Goal: Transaction & Acquisition: Subscribe to service/newsletter

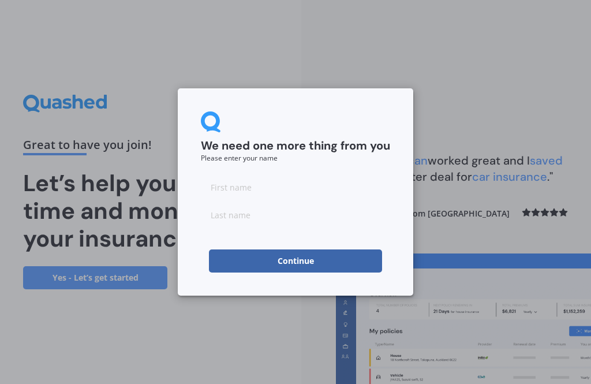
click at [275, 197] on input at bounding box center [295, 186] width 189 height 23
click at [276, 199] on div at bounding box center [295, 200] width 189 height 51
click at [227, 192] on input at bounding box center [295, 186] width 189 height 23
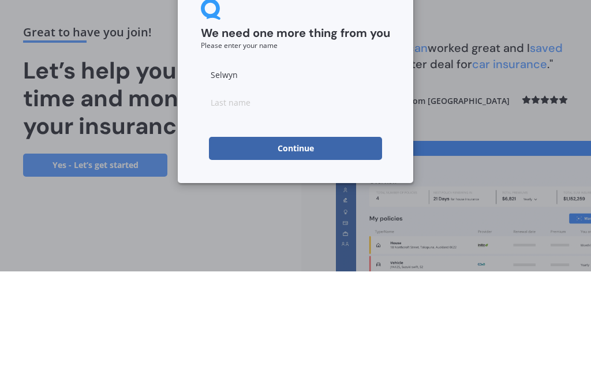
type input "Selwyn"
click at [210, 203] on input at bounding box center [295, 214] width 189 height 23
type input "Light"
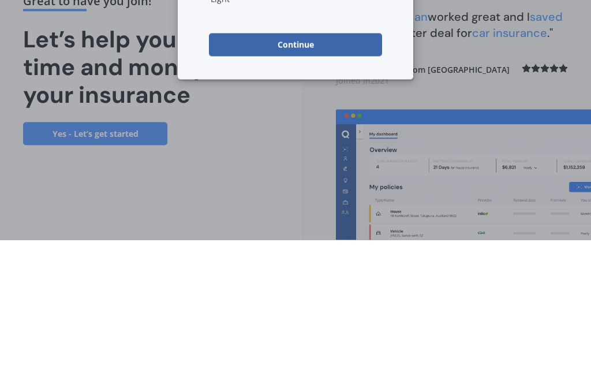
click at [313, 177] on button "Continue" at bounding box center [295, 188] width 173 height 23
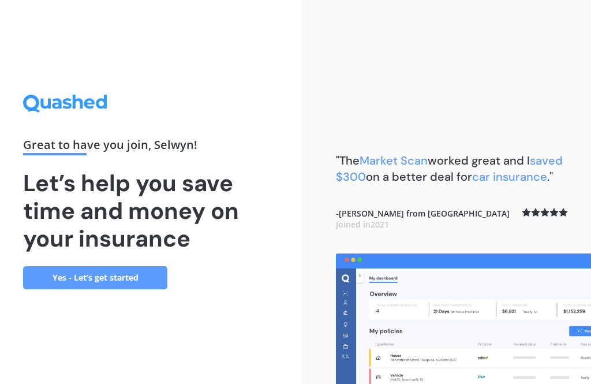
click at [117, 267] on link "Yes - Let’s get started" at bounding box center [95, 277] width 144 height 23
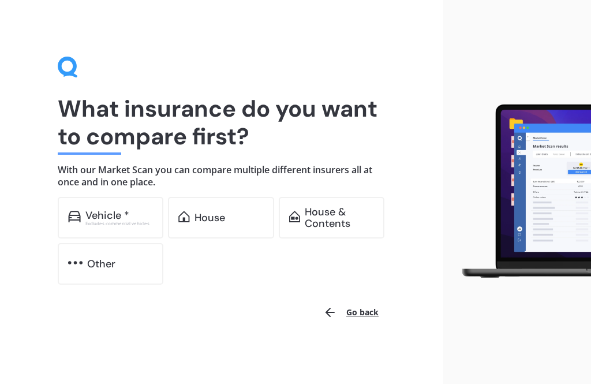
scroll to position [1, 0]
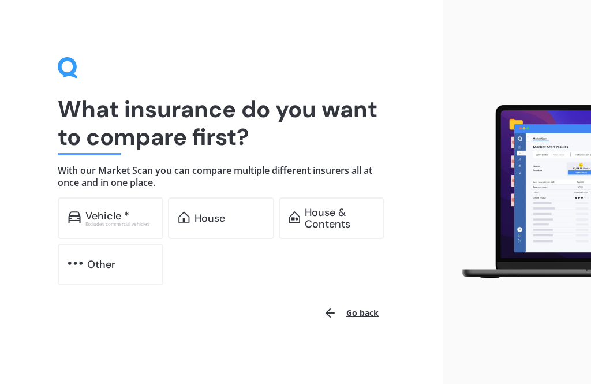
click at [214, 215] on div "House" at bounding box center [209, 218] width 31 height 12
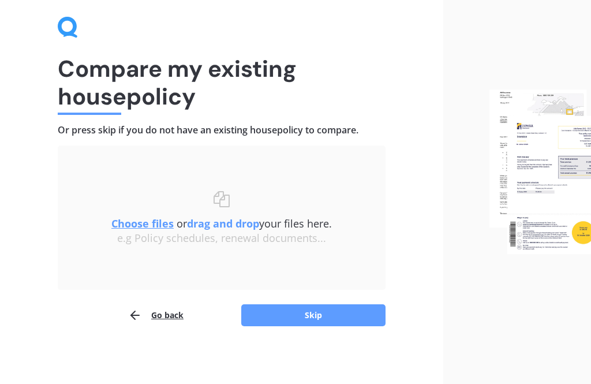
scroll to position [40, 0]
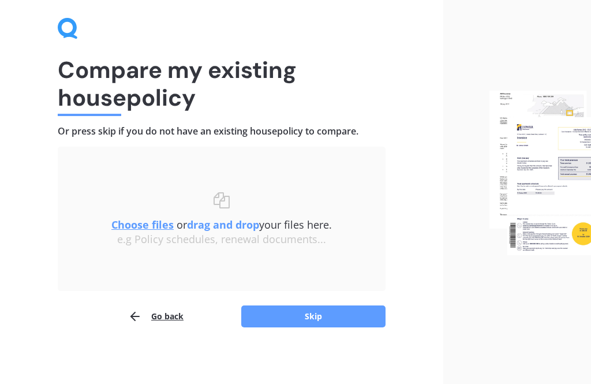
click at [141, 227] on u "Choose files" at bounding box center [142, 225] width 62 height 14
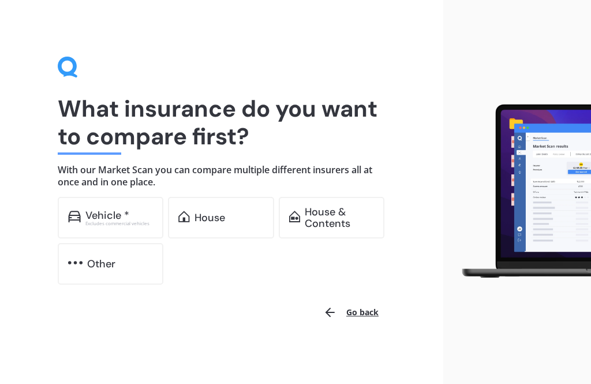
scroll to position [1, 0]
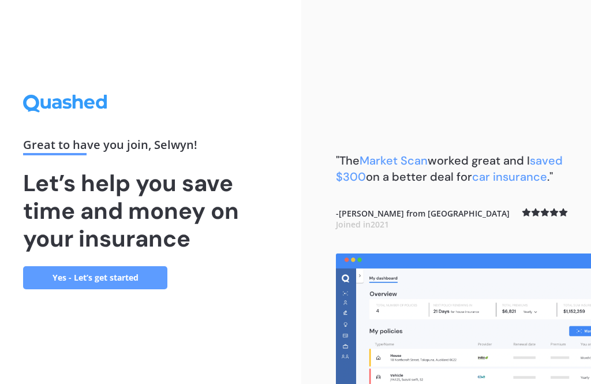
scroll to position [37, 0]
